Goal: Find specific page/section: Find specific page/section

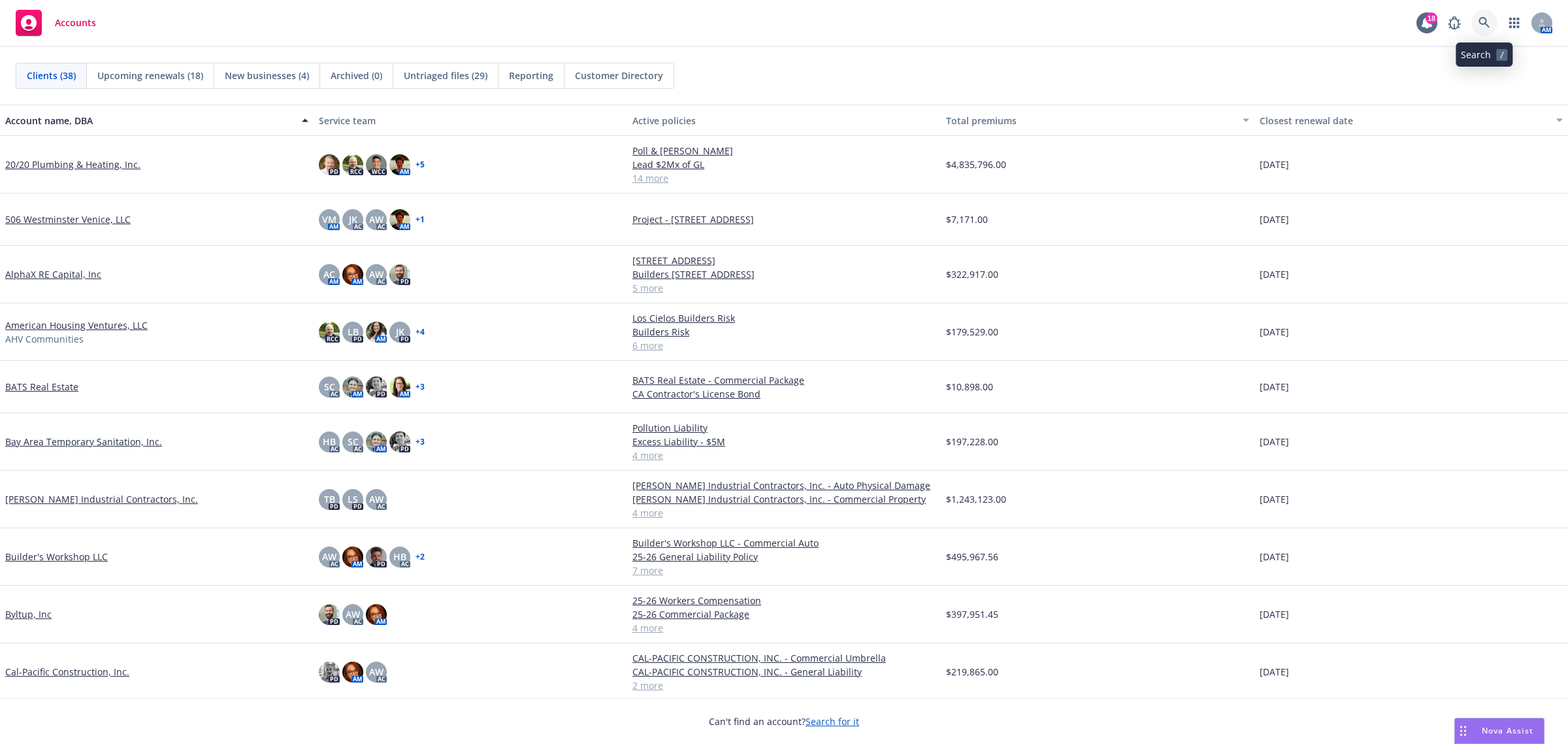
click at [1492, 21] on link at bounding box center [1484, 23] width 26 height 26
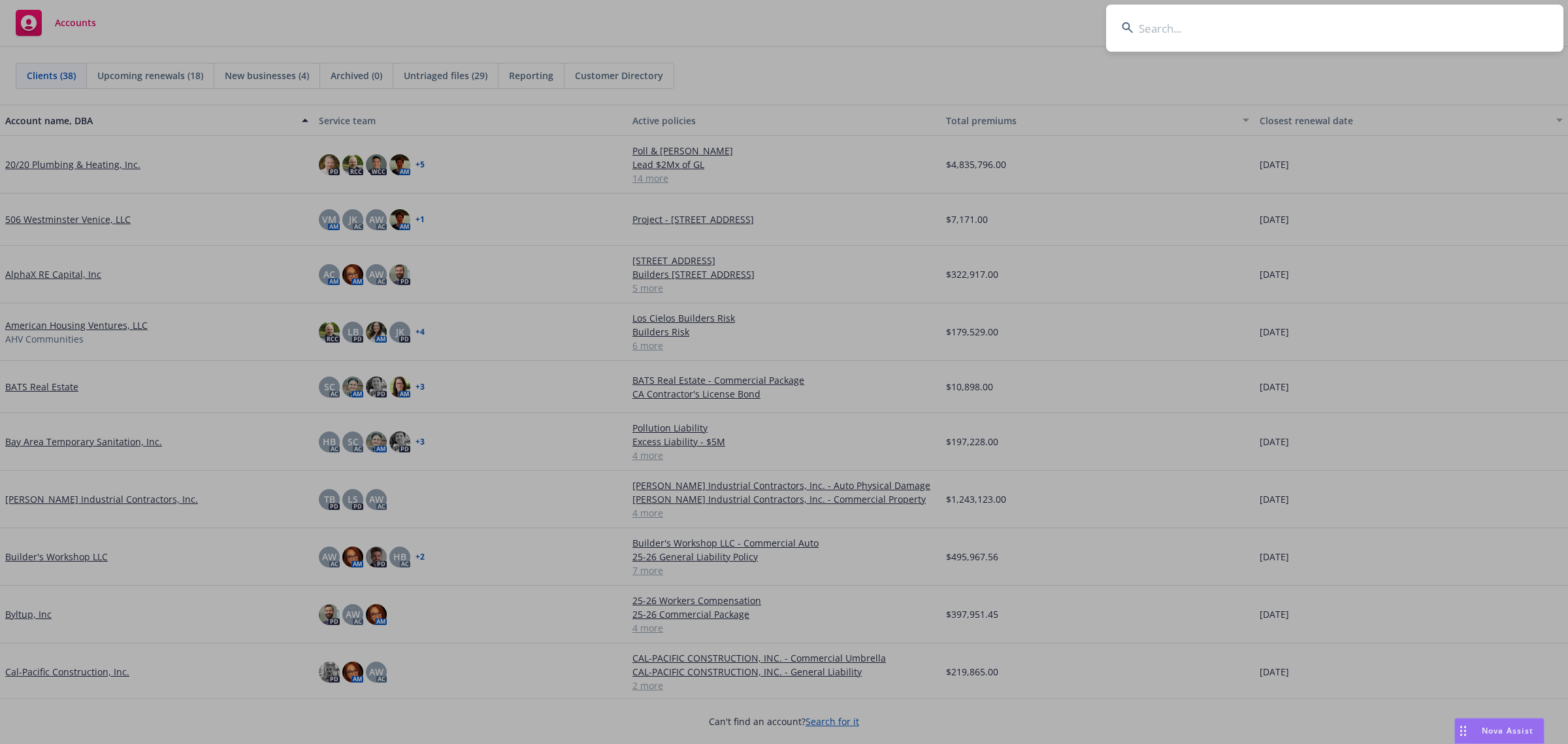
click at [1492, 21] on input at bounding box center [1334, 28] width 458 height 47
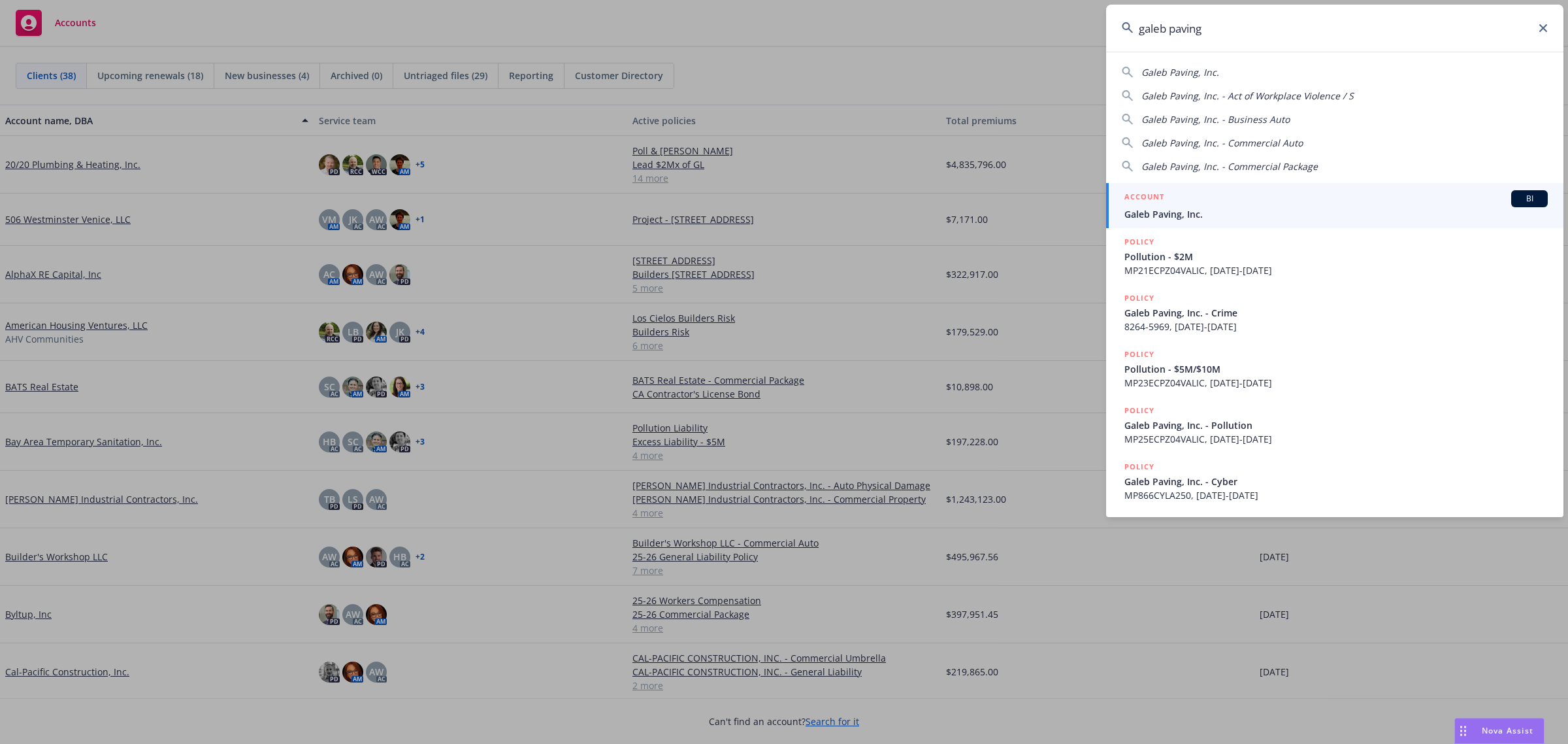
click at [1151, 62] on div "Galeb Paving, Inc. Galeb Paving, Inc. - Act of Workplace Violence / S Galeb Pav…" at bounding box center [1334, 117] width 458 height 113
click at [1155, 66] on span "Galeb Paving, Inc." at bounding box center [1180, 72] width 78 height 12
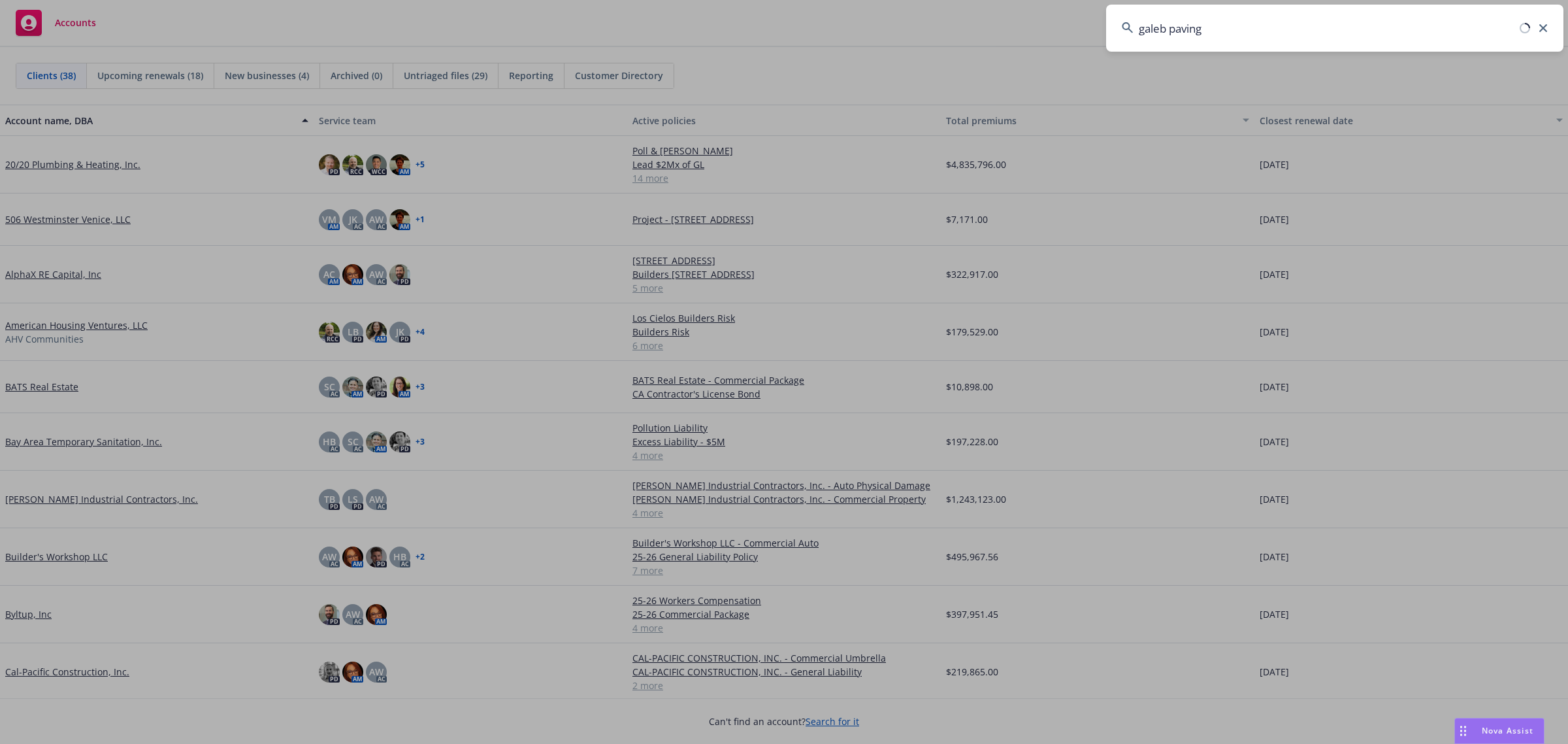
type input "Galeb Paving, Inc."
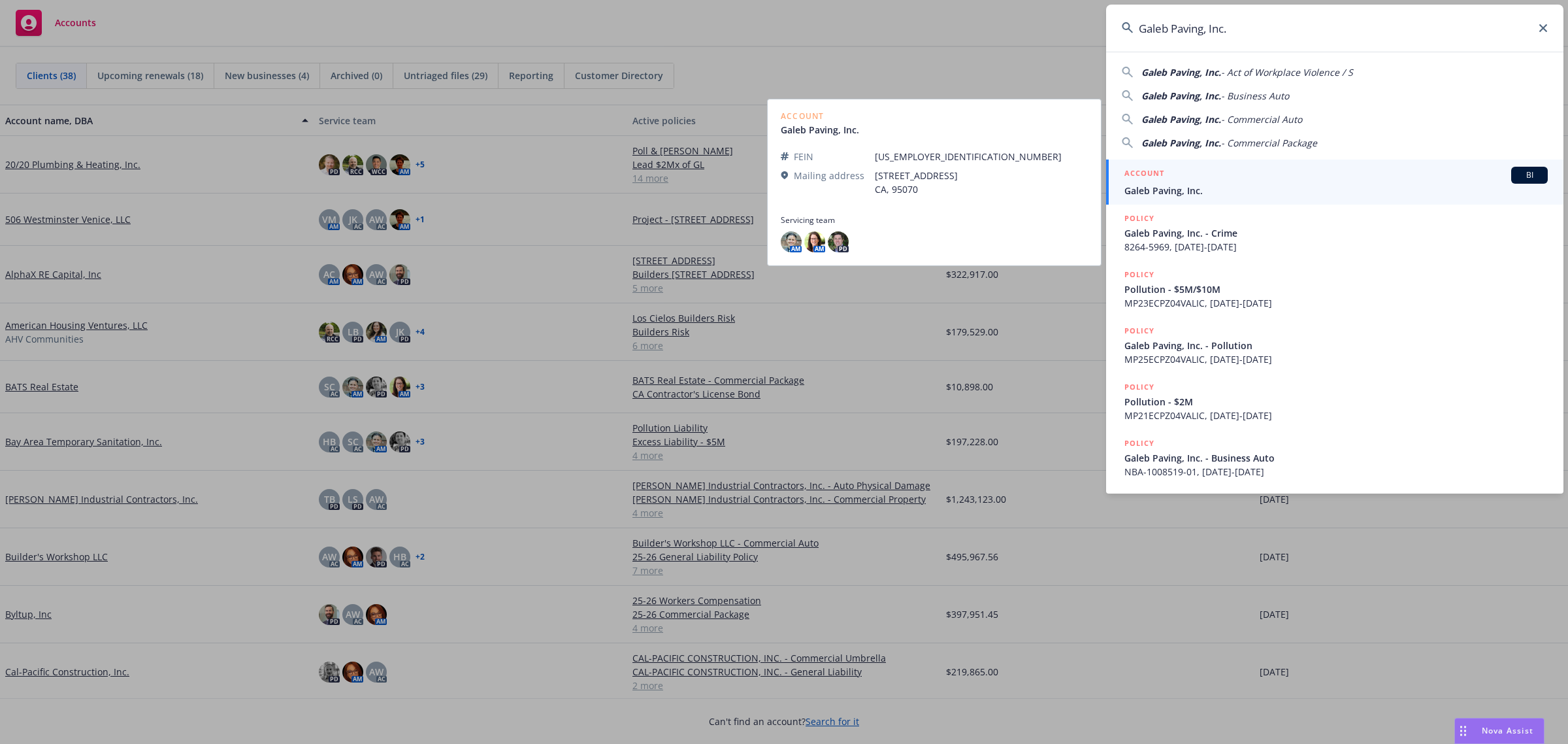
click at [1162, 183] on span "Galeb Paving, Inc." at bounding box center [1336, 190] width 423 height 14
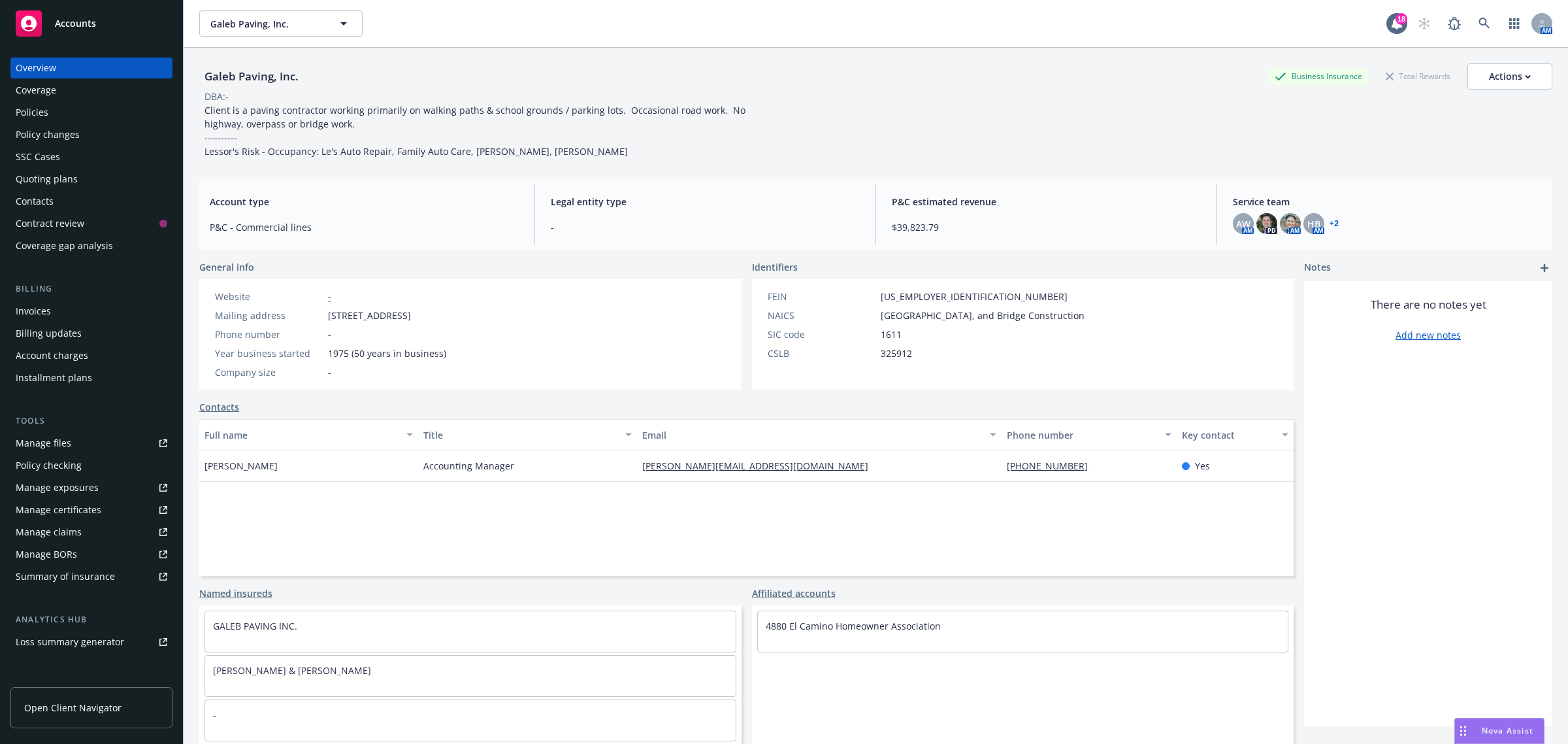
click at [78, 114] on div "Policies" at bounding box center [91, 113] width 151 height 21
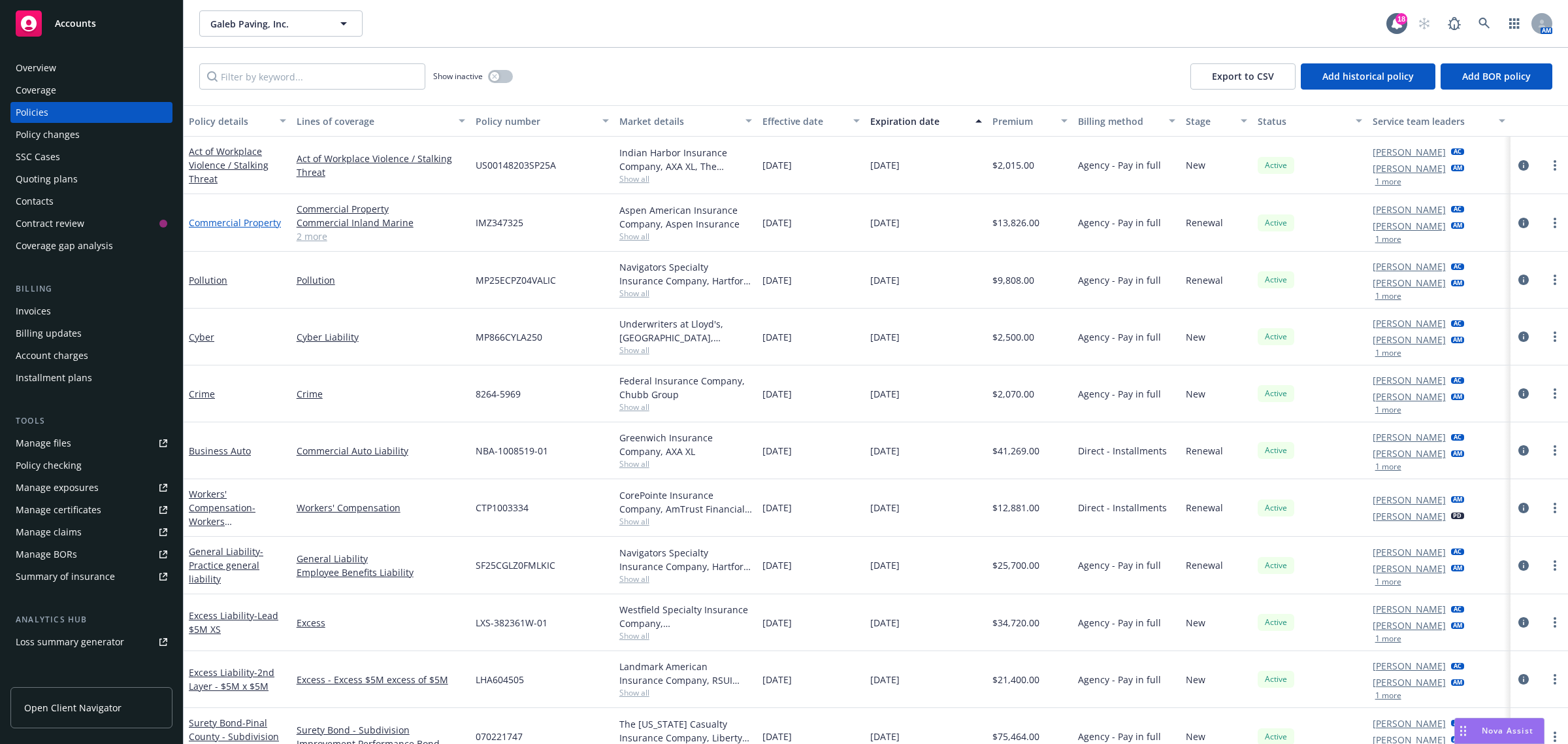
click at [247, 220] on link "Commercial Property" at bounding box center [235, 222] width 92 height 12
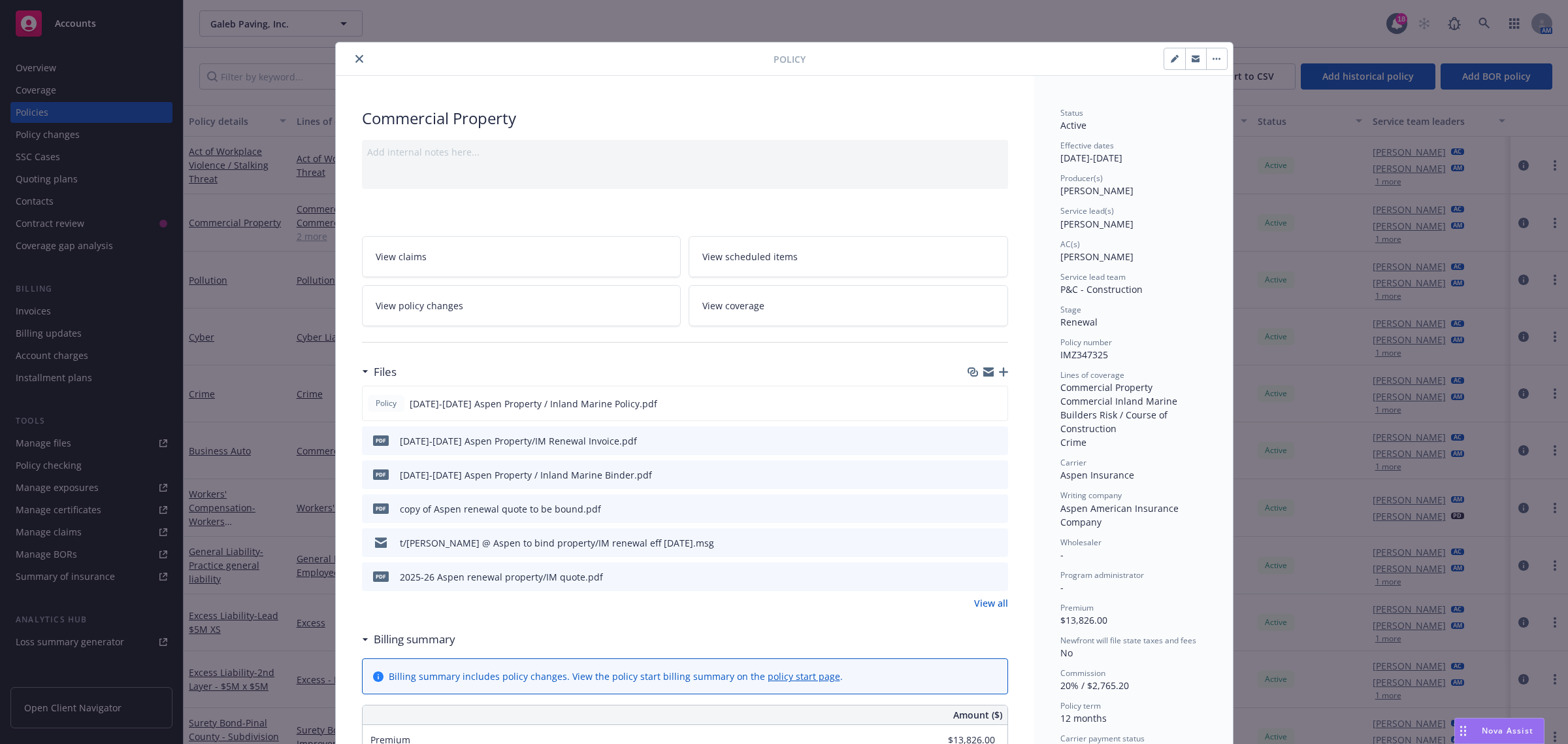
click at [355, 59] on icon "close" at bounding box center [359, 59] width 8 height 8
